Goal: Task Accomplishment & Management: Manage account settings

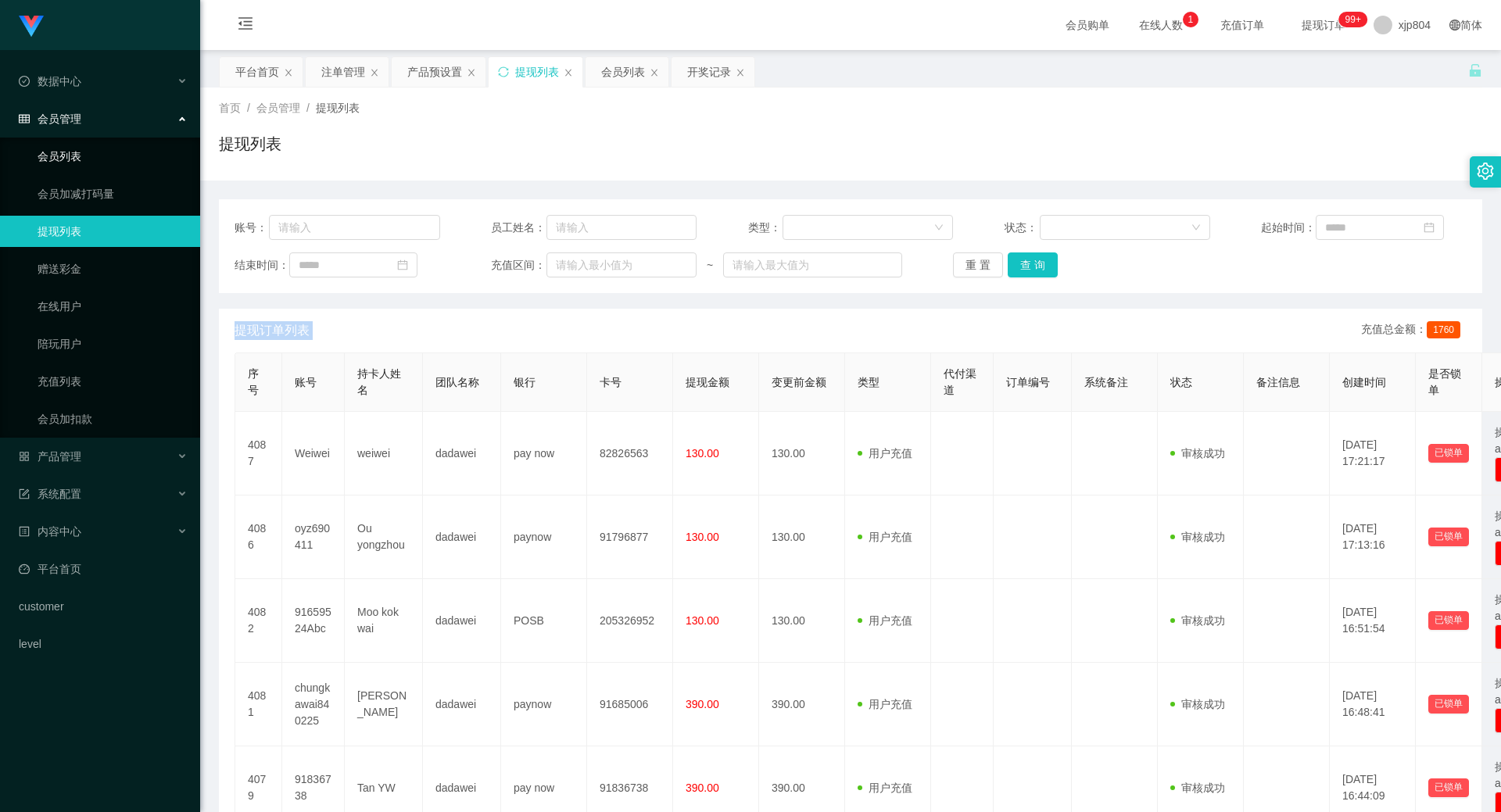
click at [75, 150] on link "会员列表" at bounding box center [112, 156] width 150 height 31
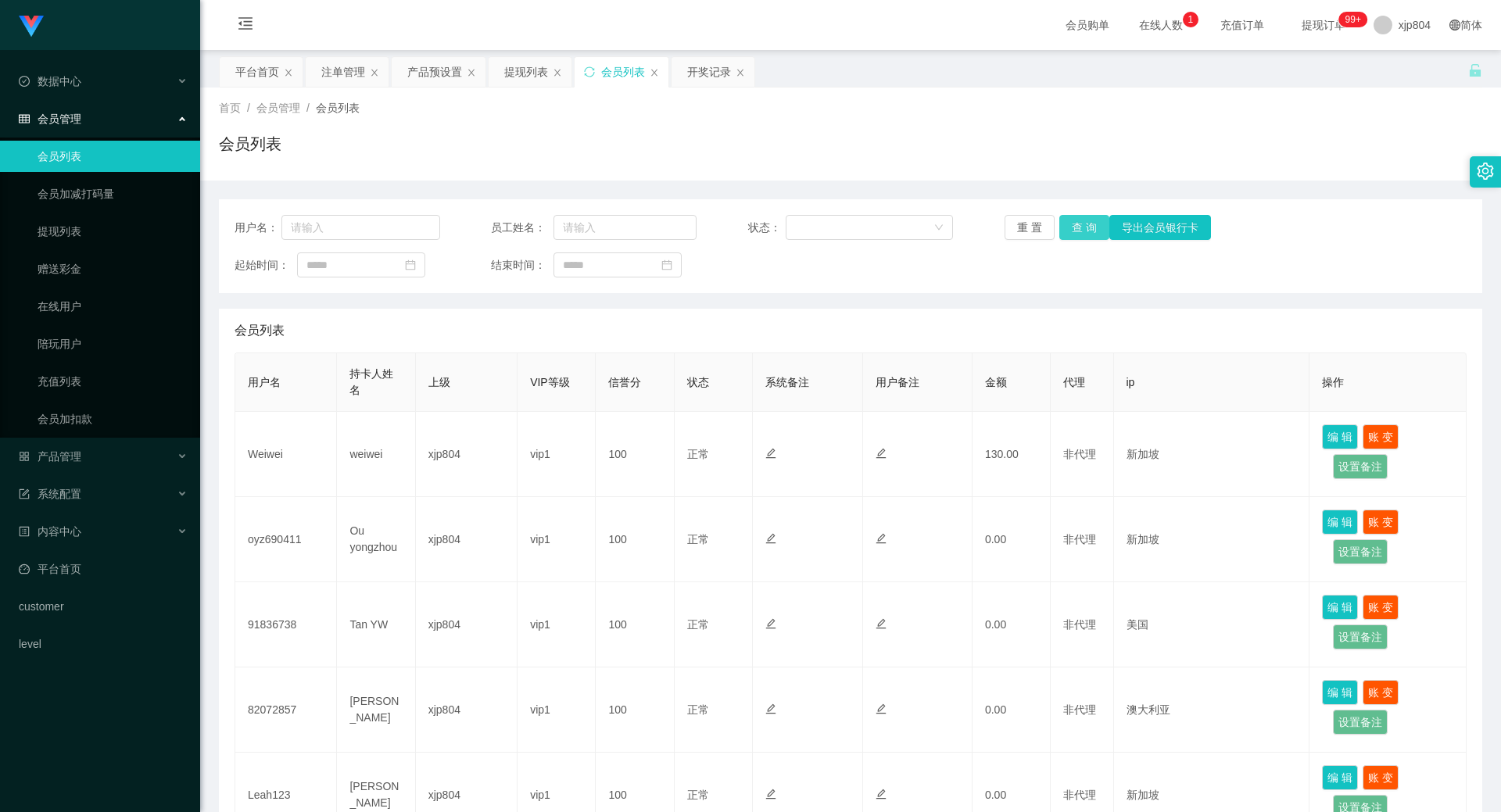
click at [1075, 235] on button "查 询" at bounding box center [1084, 227] width 50 height 25
click at [1075, 235] on div "重 置 查 询 导出会员银行卡" at bounding box center [1107, 227] width 205 height 25
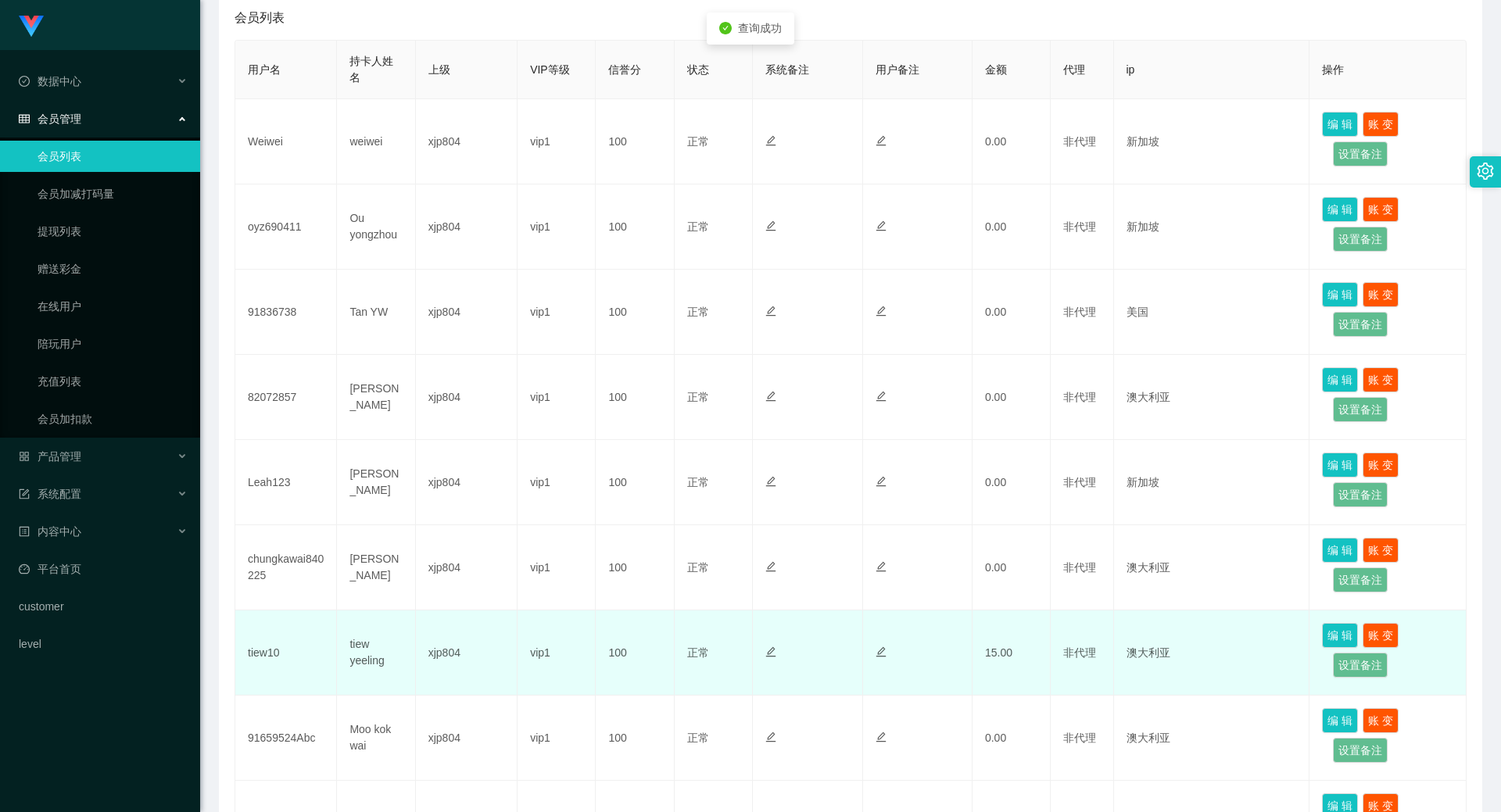
scroll to position [574, 0]
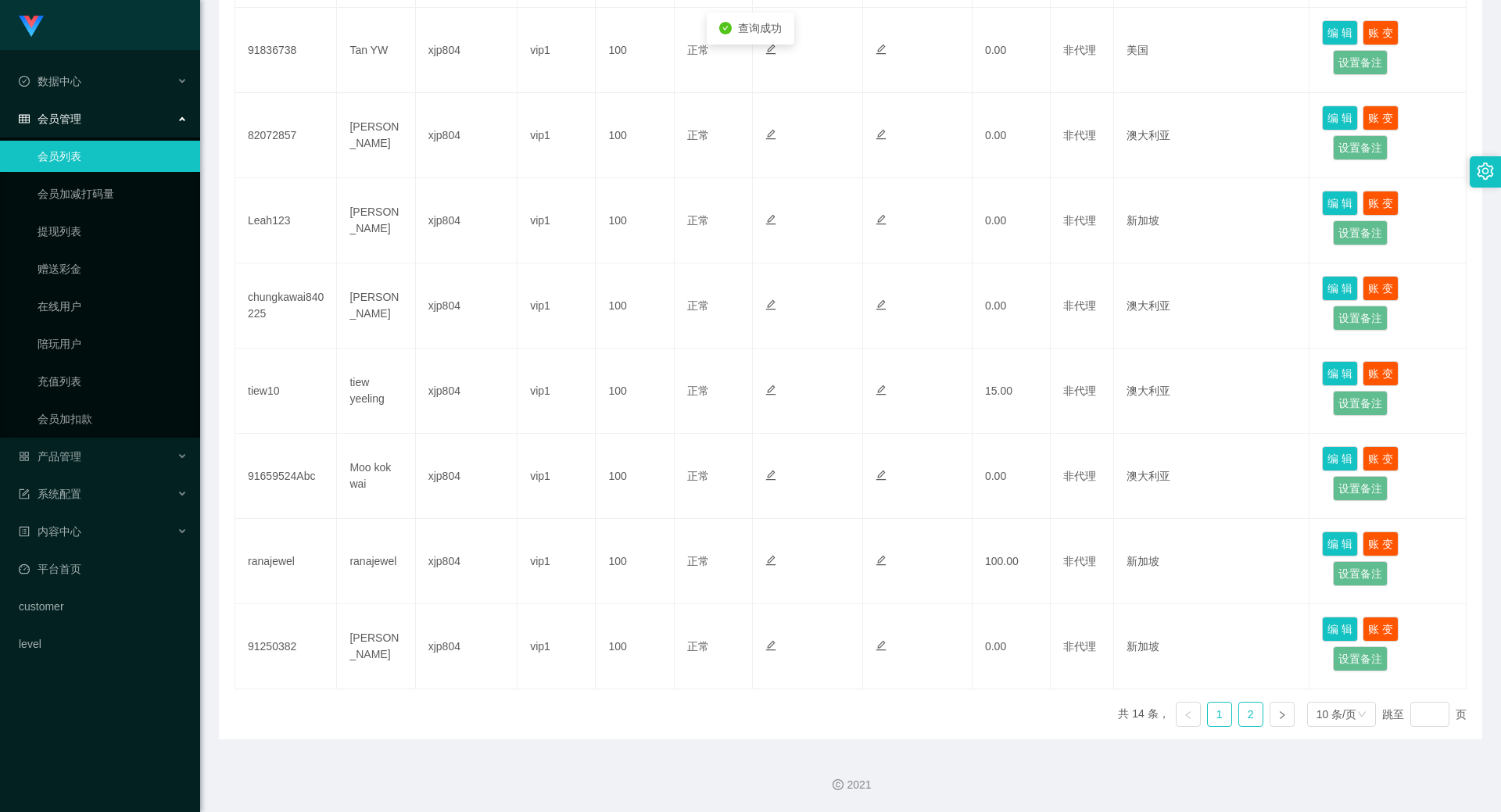
click at [1239, 716] on link "2" at bounding box center [1250, 714] width 24 height 24
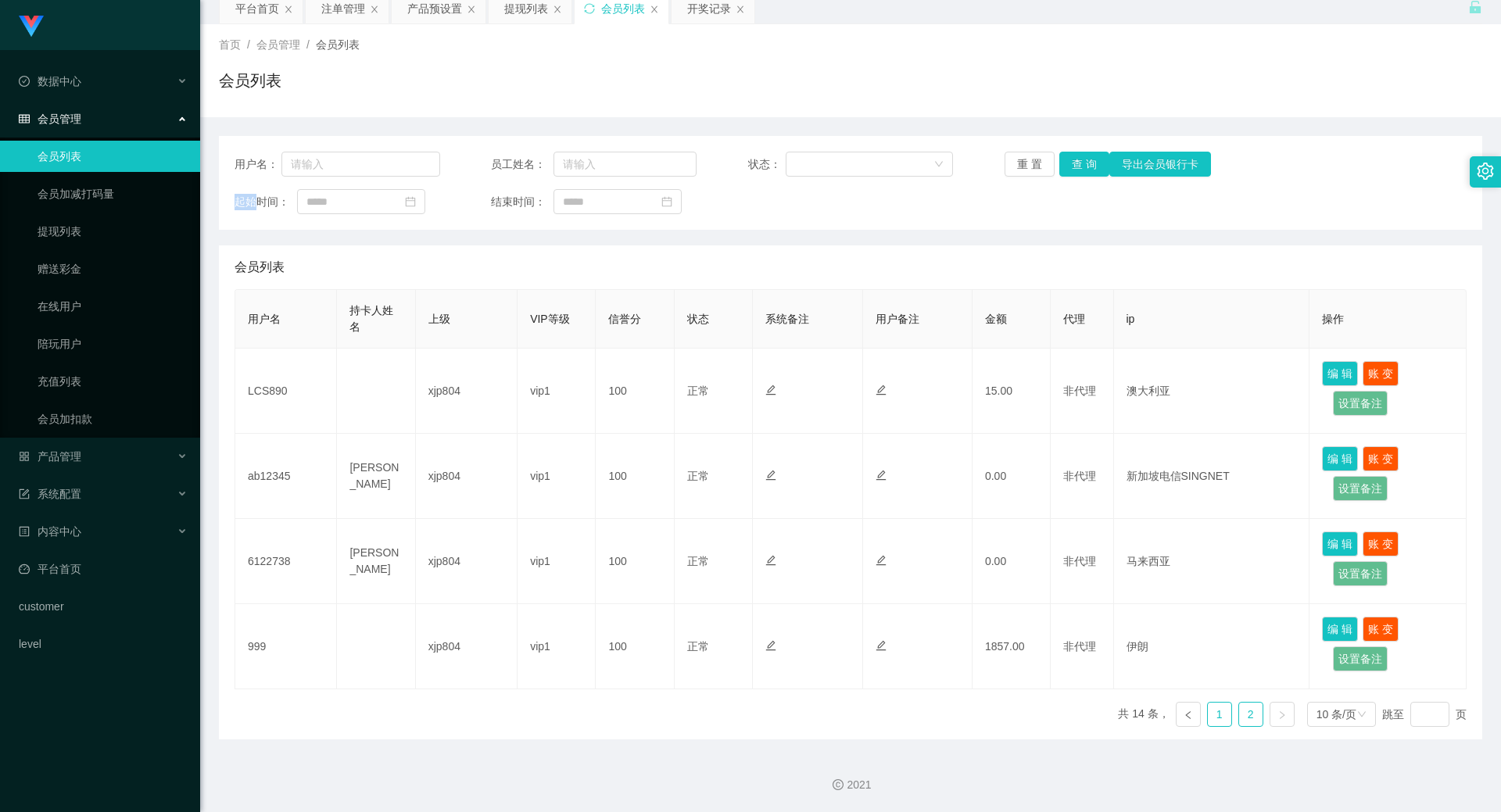
click at [1222, 719] on link "1" at bounding box center [1219, 714] width 24 height 24
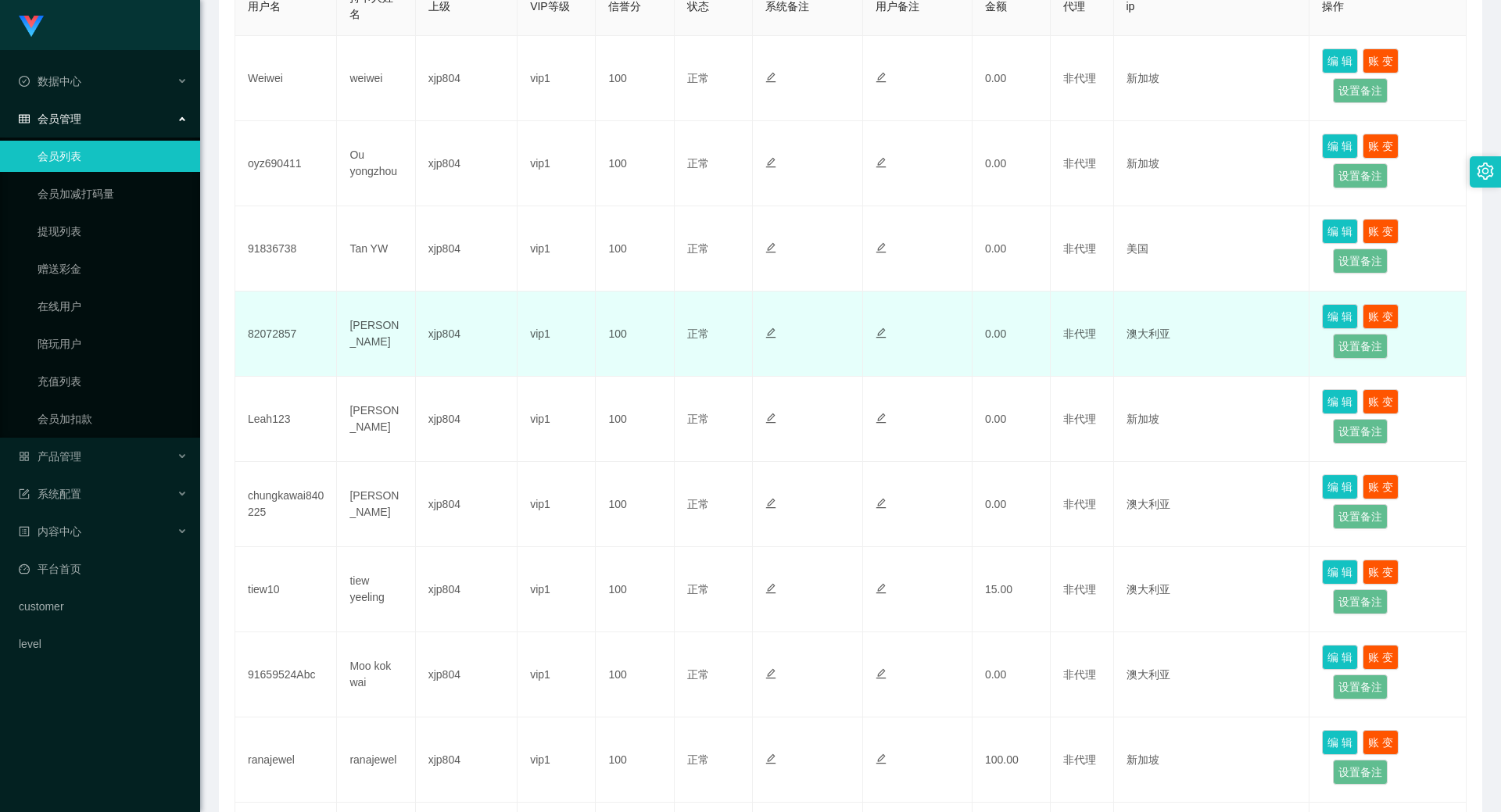
scroll to position [574, 0]
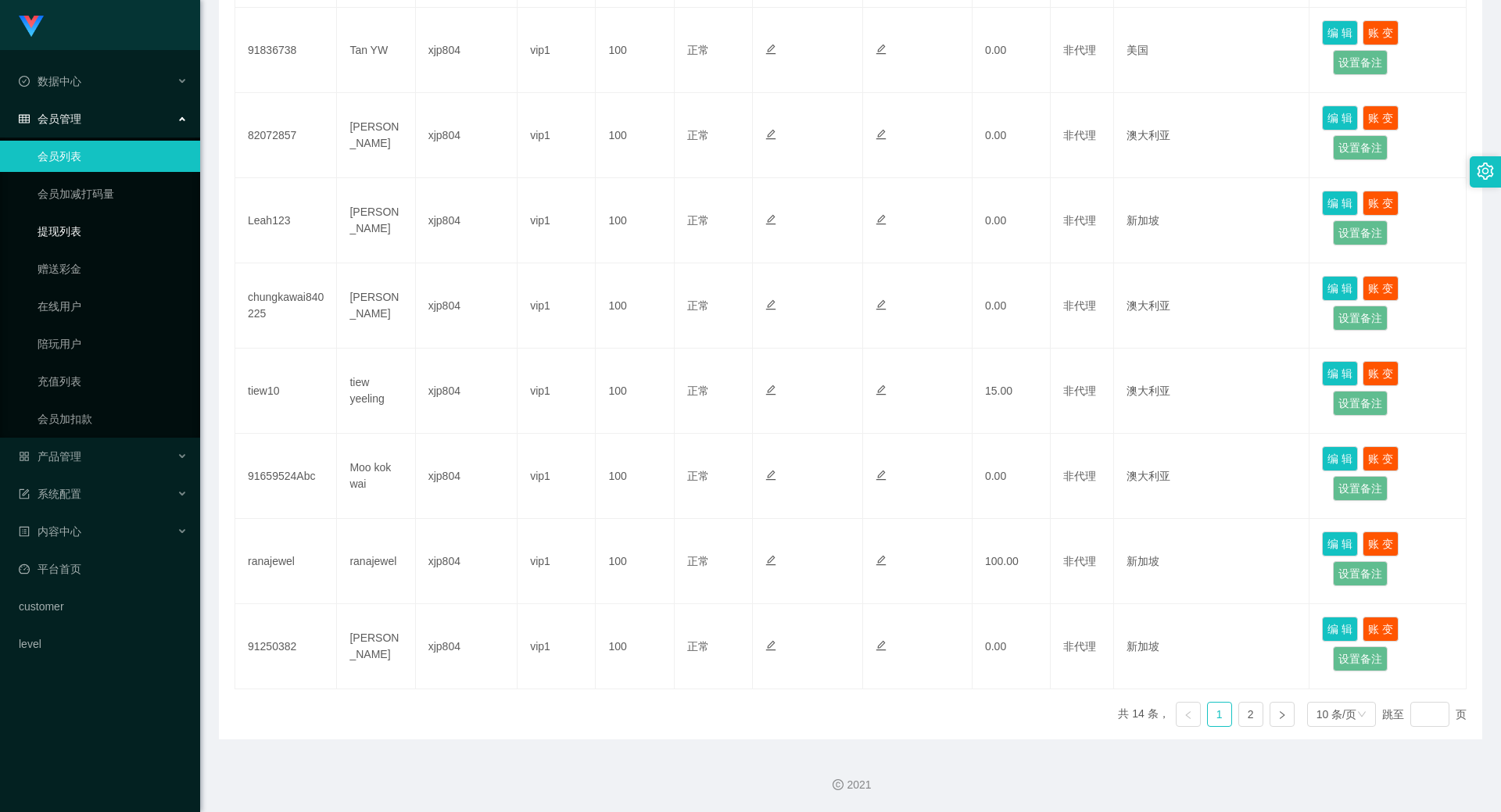
click at [58, 231] on link "提现列表" at bounding box center [112, 231] width 150 height 31
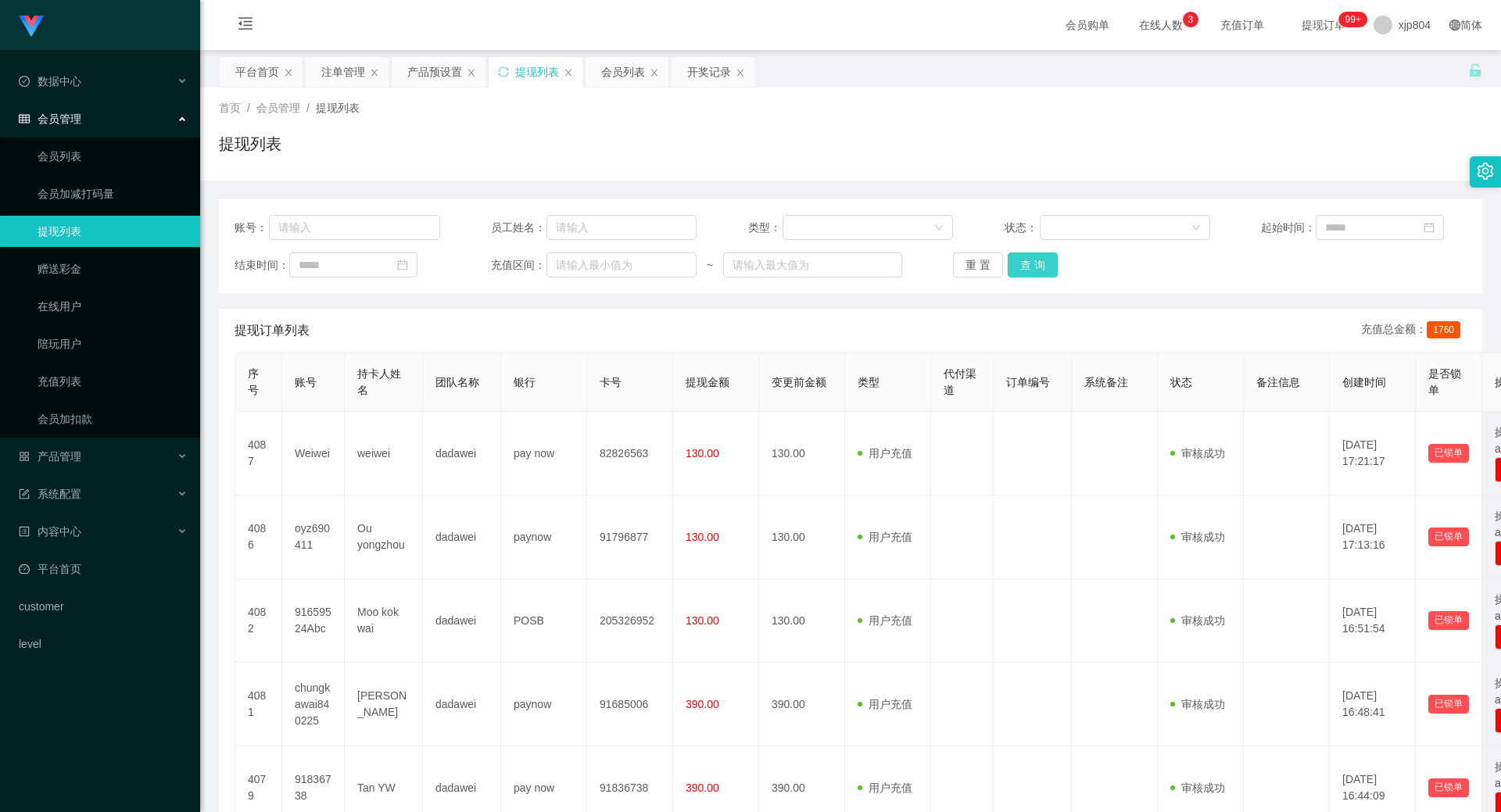
click at [1044, 266] on button "查 询" at bounding box center [1032, 265] width 50 height 25
click at [1044, 266] on div "重 置 查 询" at bounding box center [1055, 265] width 205 height 25
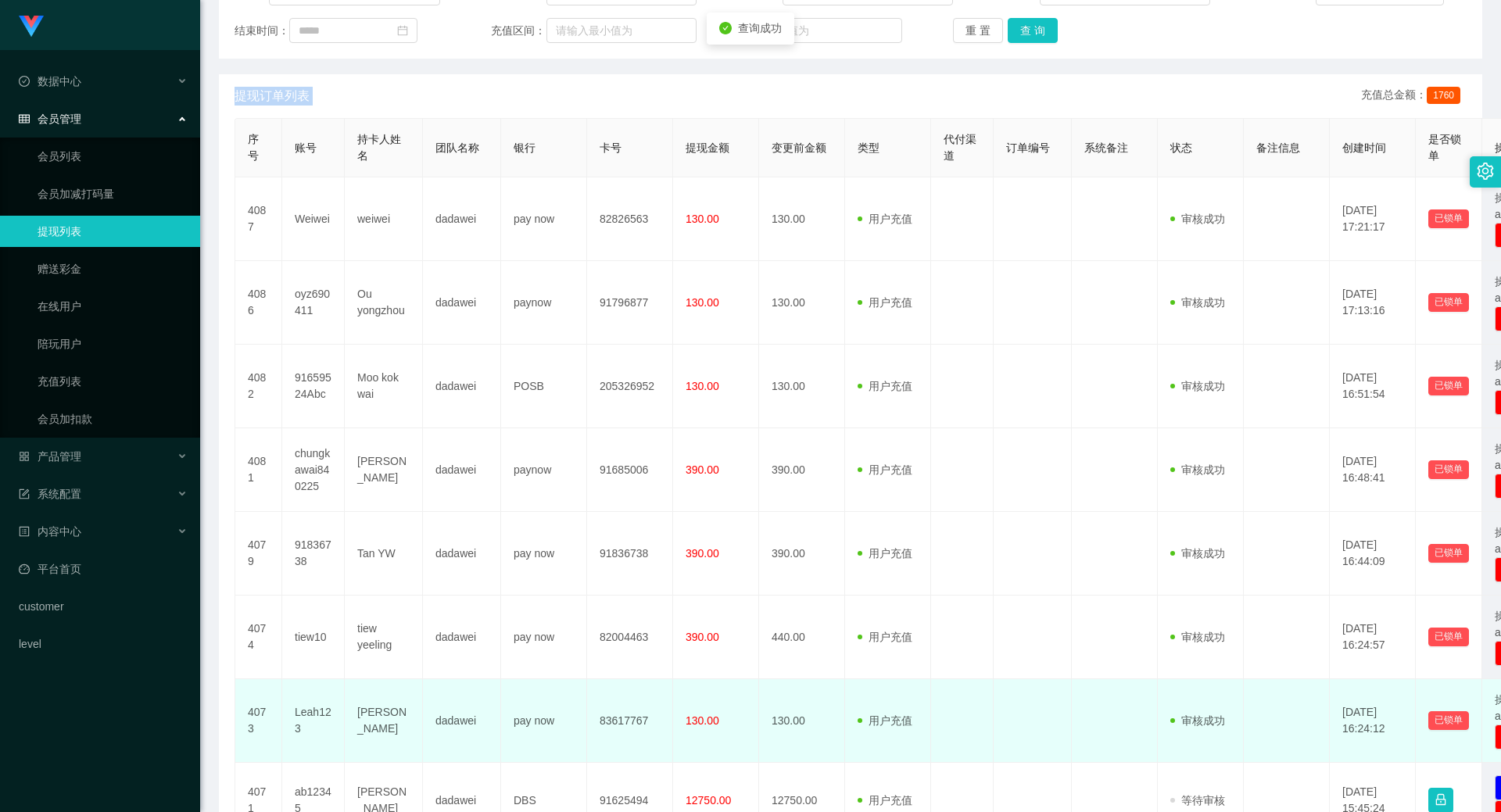
scroll to position [469, 0]
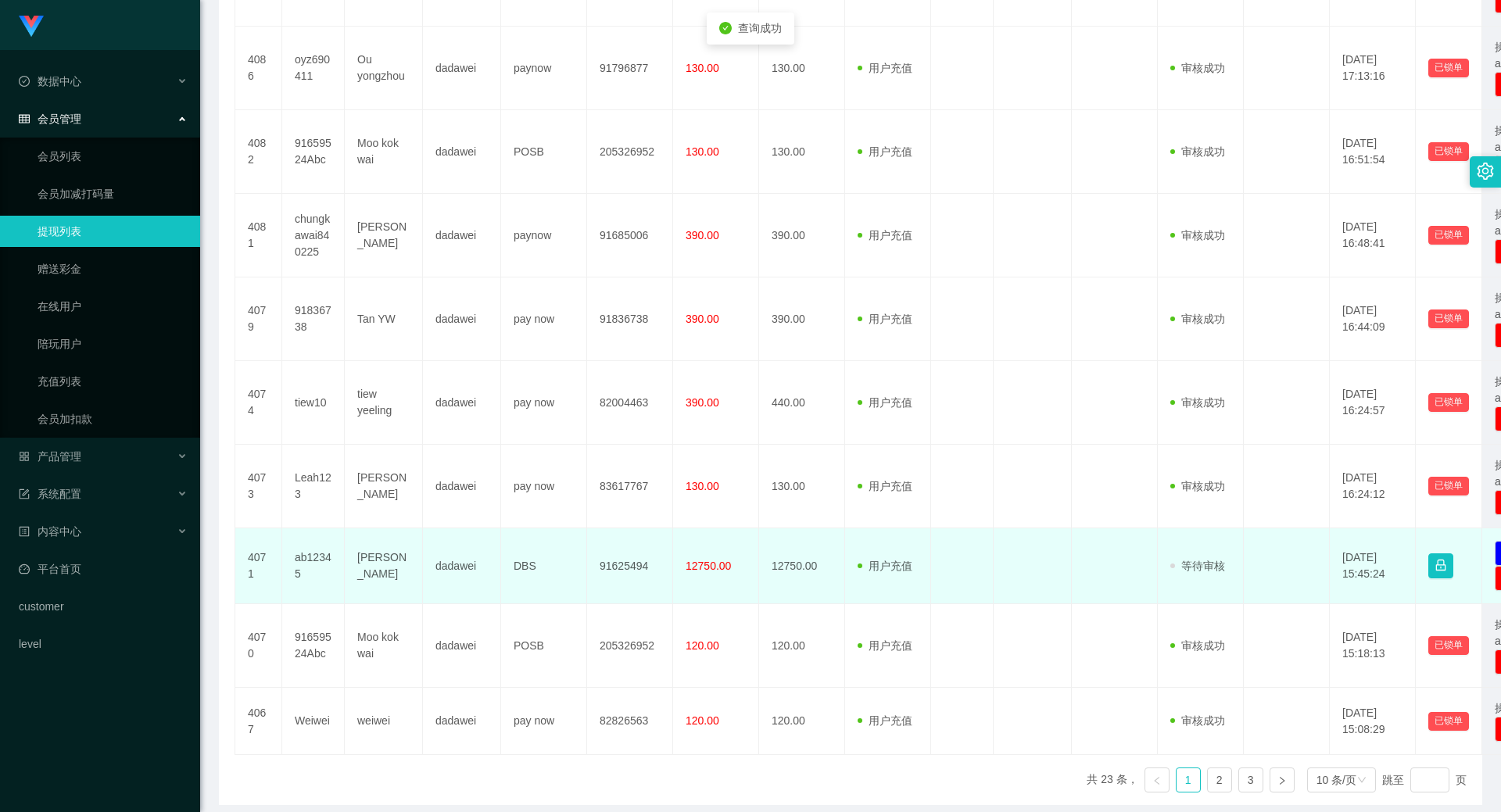
click at [314, 563] on td "ab12345" at bounding box center [313, 566] width 63 height 76
copy td "ab12345"
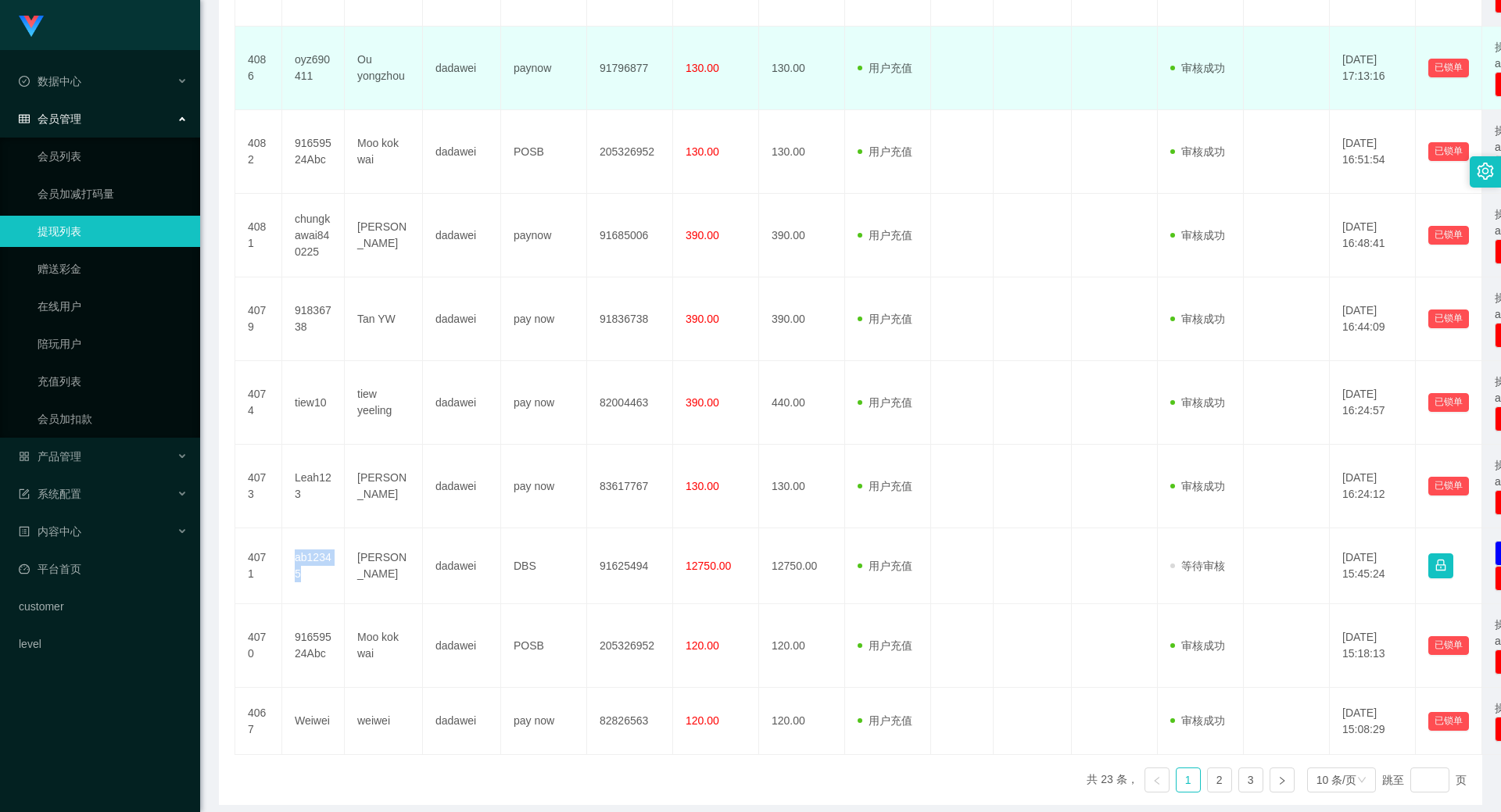
scroll to position [0, 0]
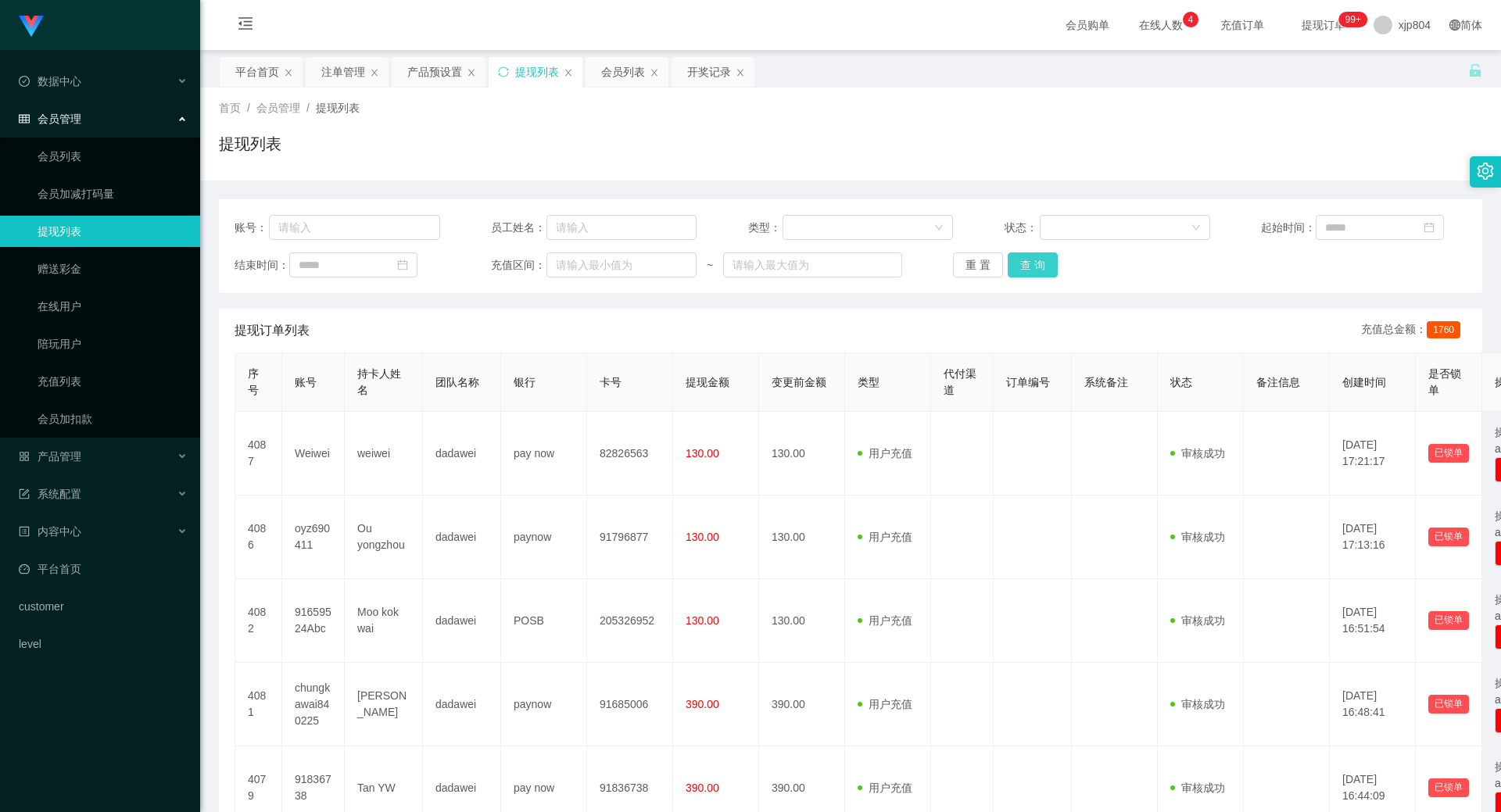
click at [1041, 270] on button "查 询" at bounding box center [1032, 265] width 50 height 25
click at [1041, 270] on div "重 置 查 询" at bounding box center [1055, 265] width 205 height 25
click at [1041, 270] on button "查 询" at bounding box center [1032, 265] width 50 height 25
click at [88, 446] on div "产品管理" at bounding box center [100, 456] width 200 height 31
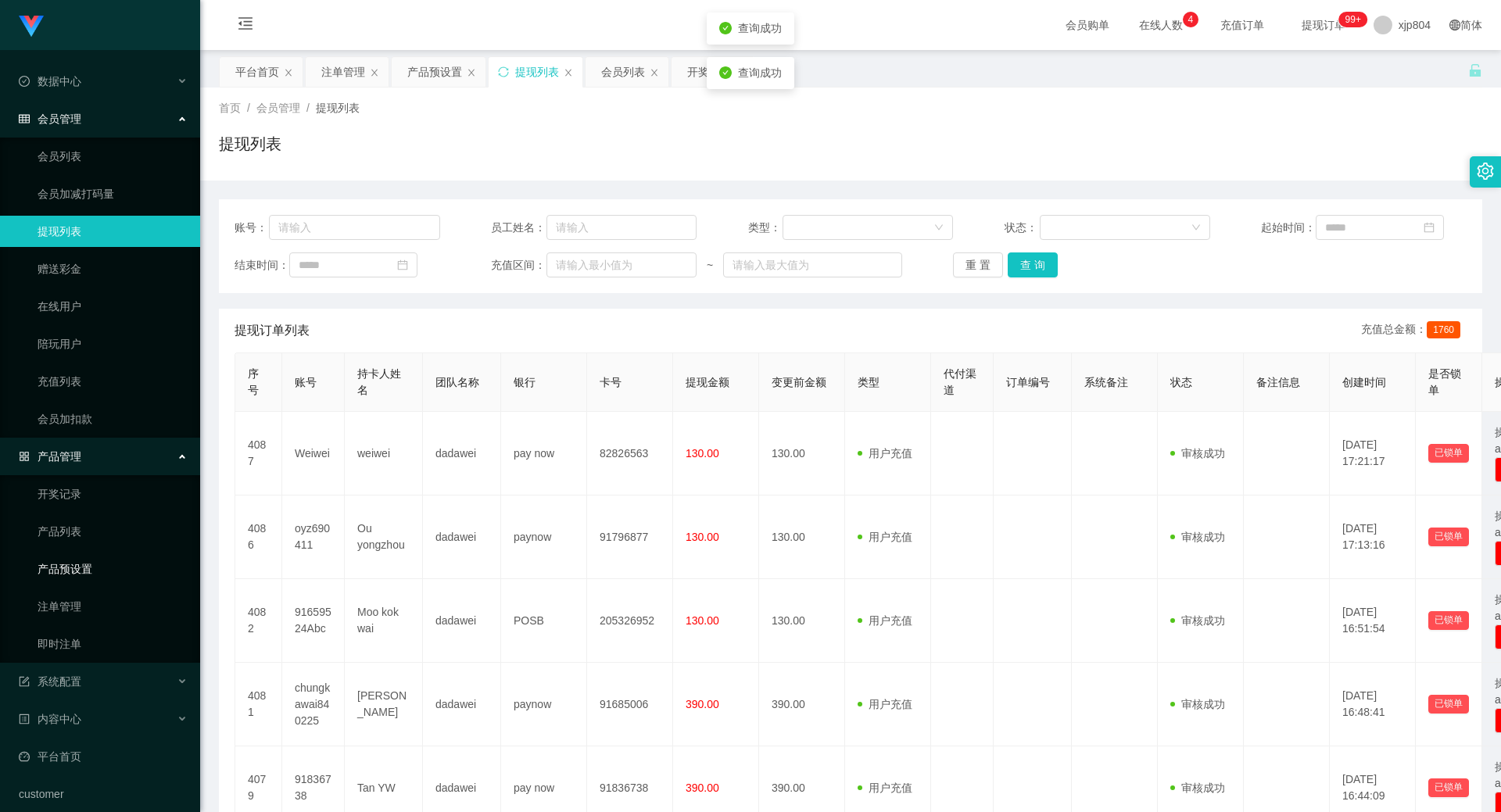
click at [84, 564] on link "产品预设置" at bounding box center [112, 568] width 150 height 31
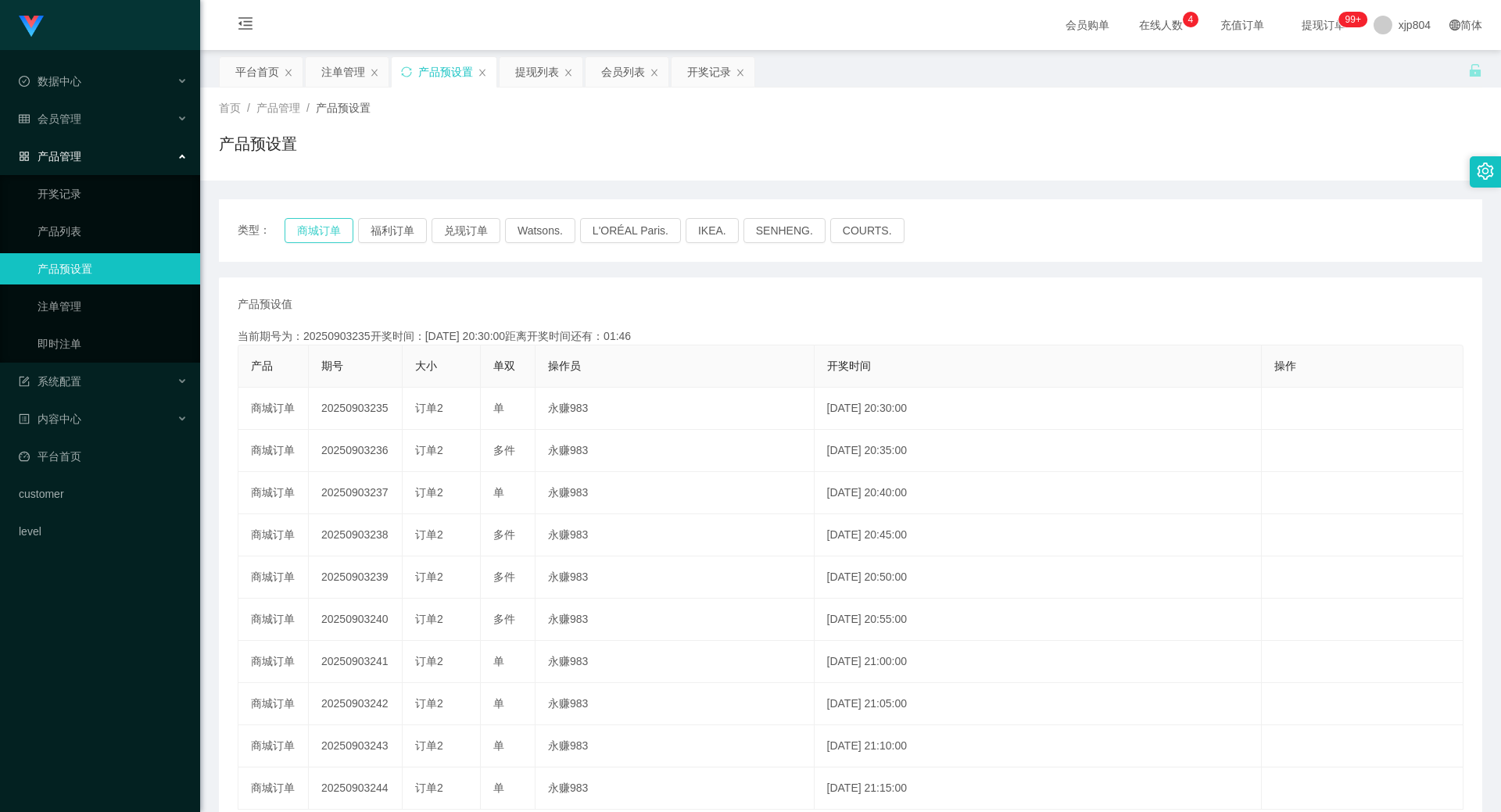
click at [340, 231] on button "商城订单" at bounding box center [318, 230] width 69 height 25
